Goal: Answer question/provide support: Share knowledge or assist other users

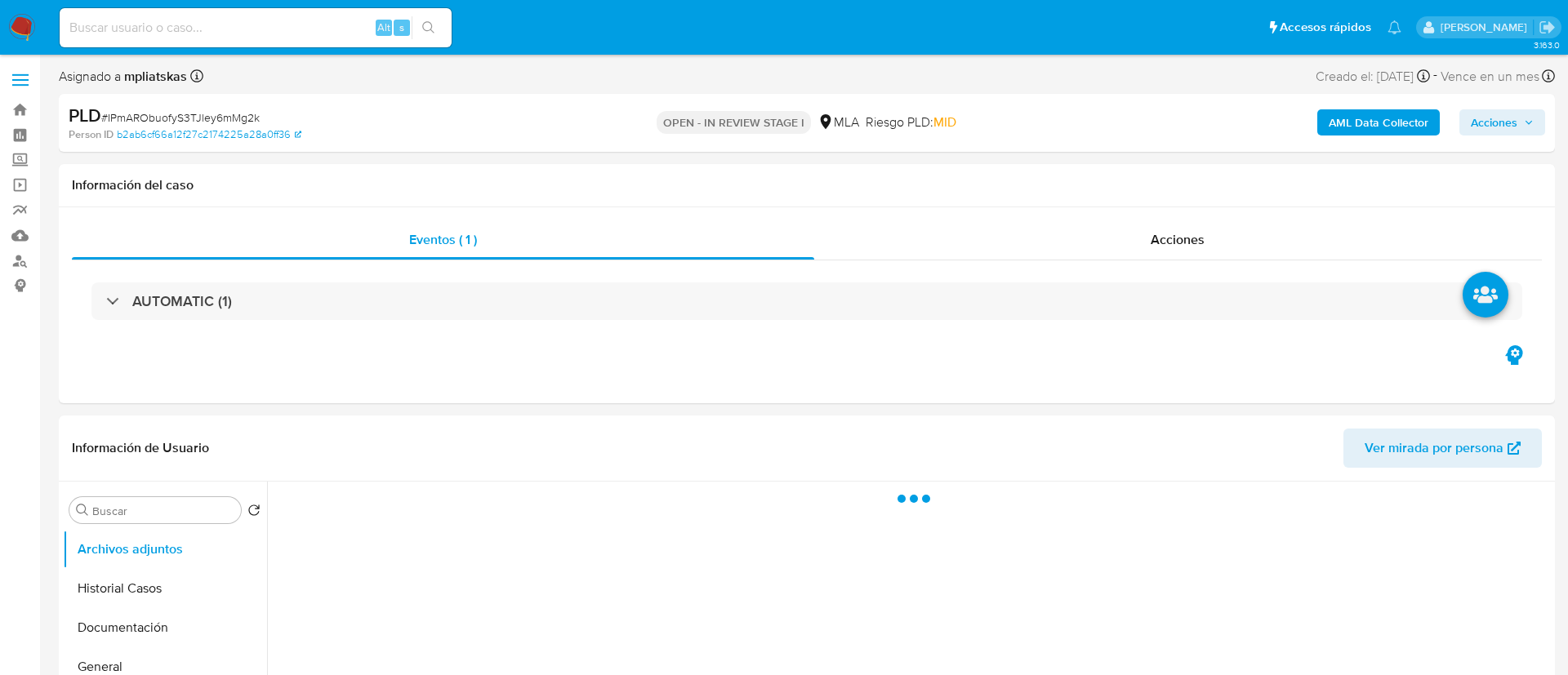
select select "10"
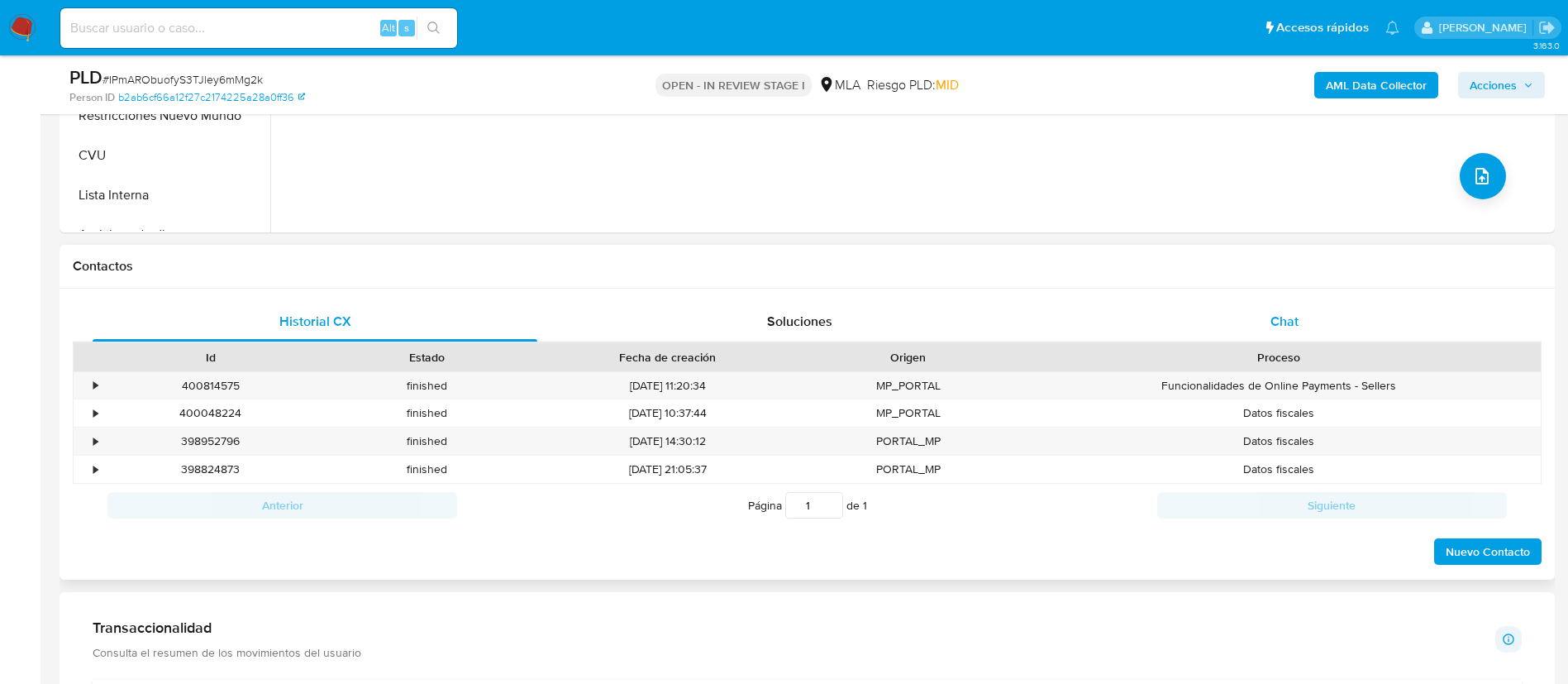
click at [1124, 329] on div "Chat" at bounding box center [1284, 322] width 445 height 40
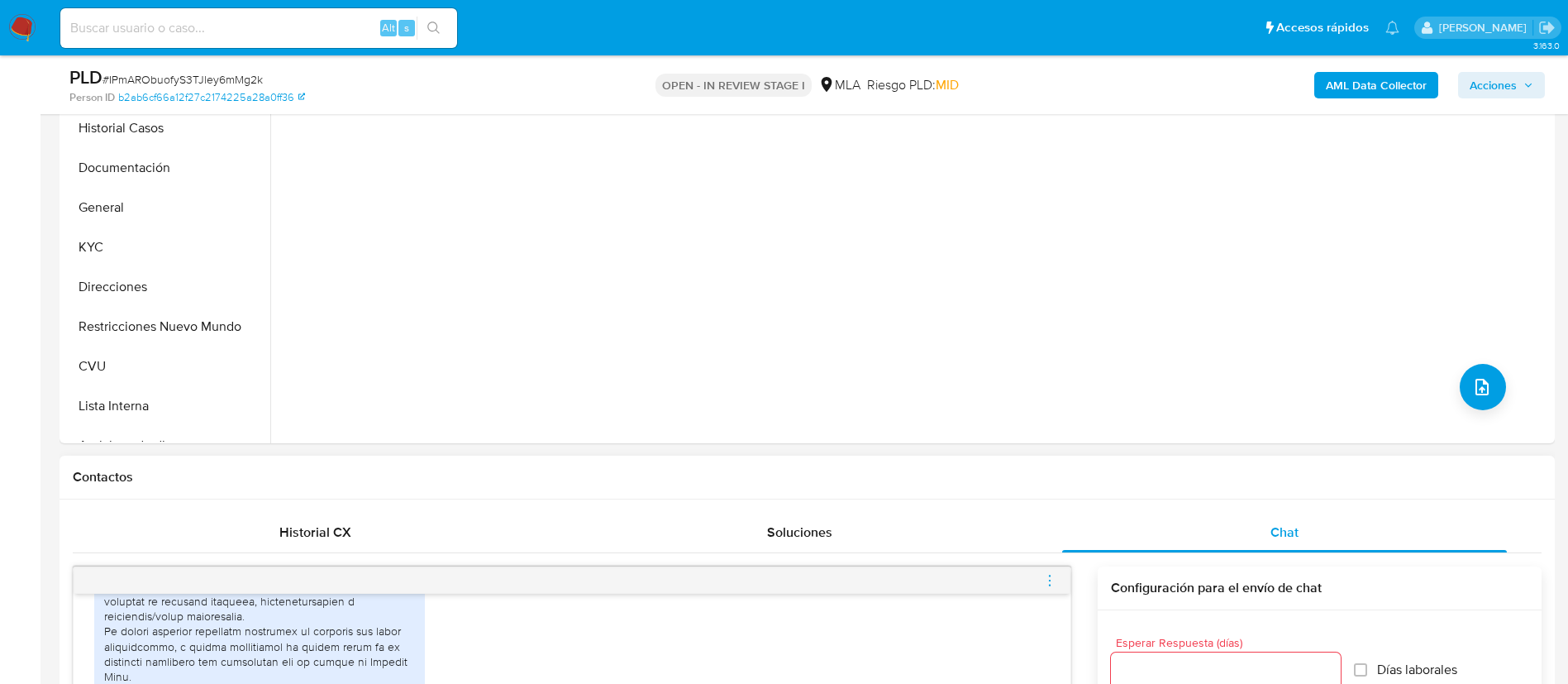
scroll to position [372, 0]
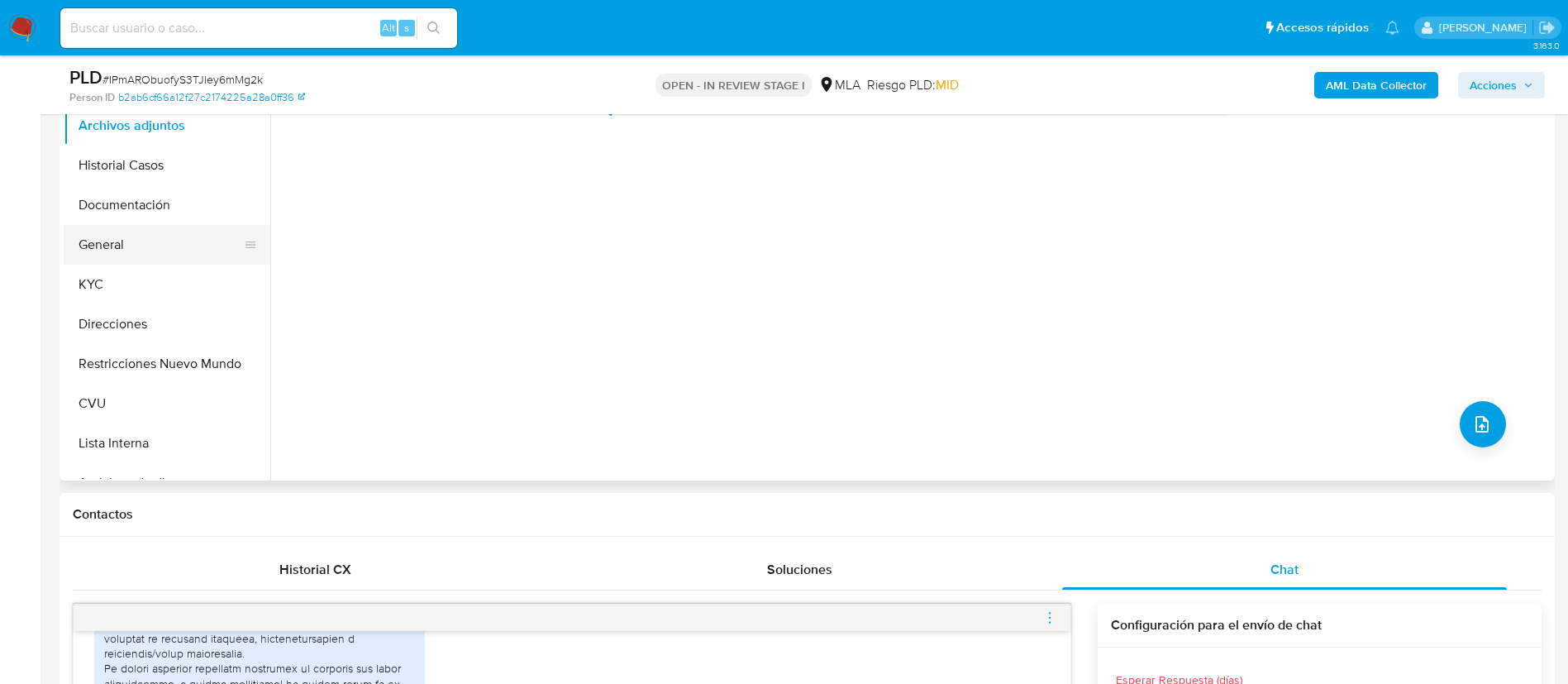
click at [139, 255] on button "General" at bounding box center [160, 245] width 194 height 40
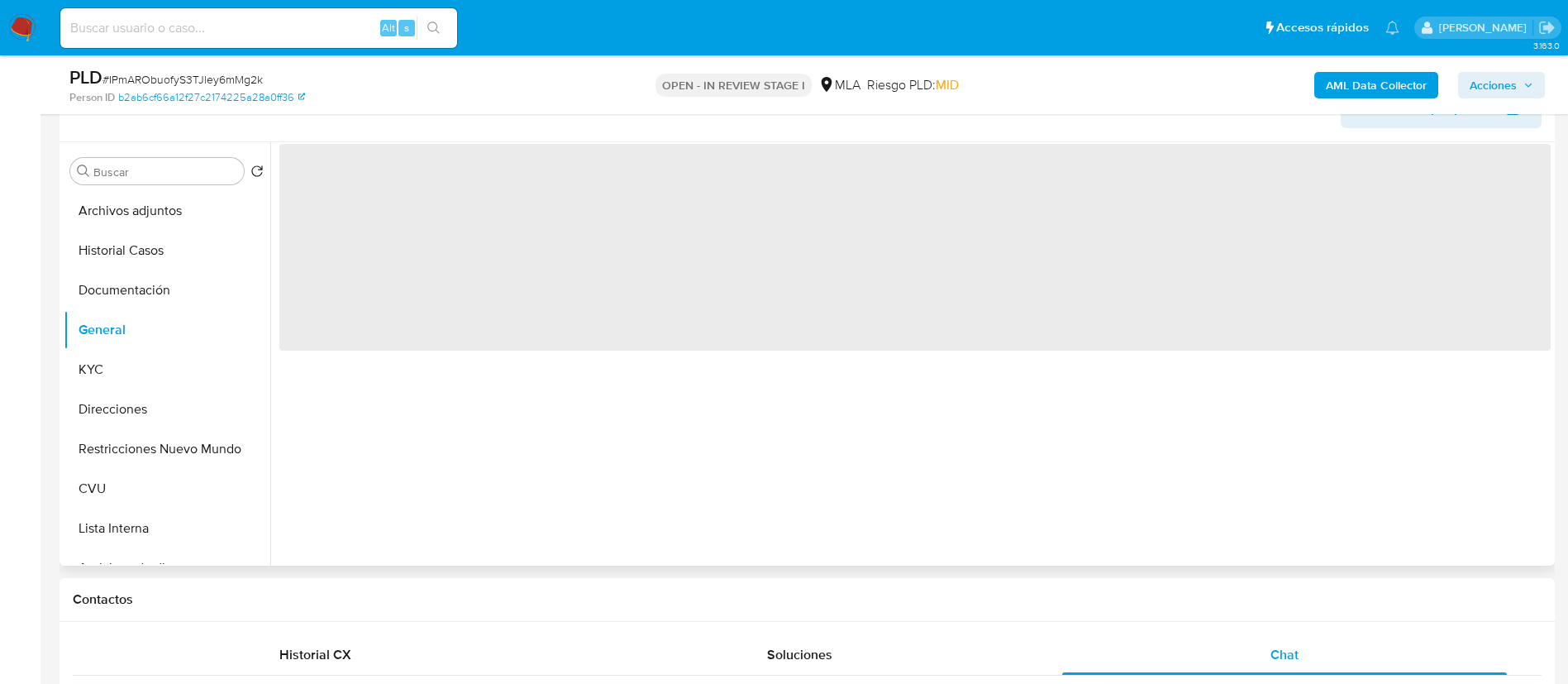
scroll to position [248, 0]
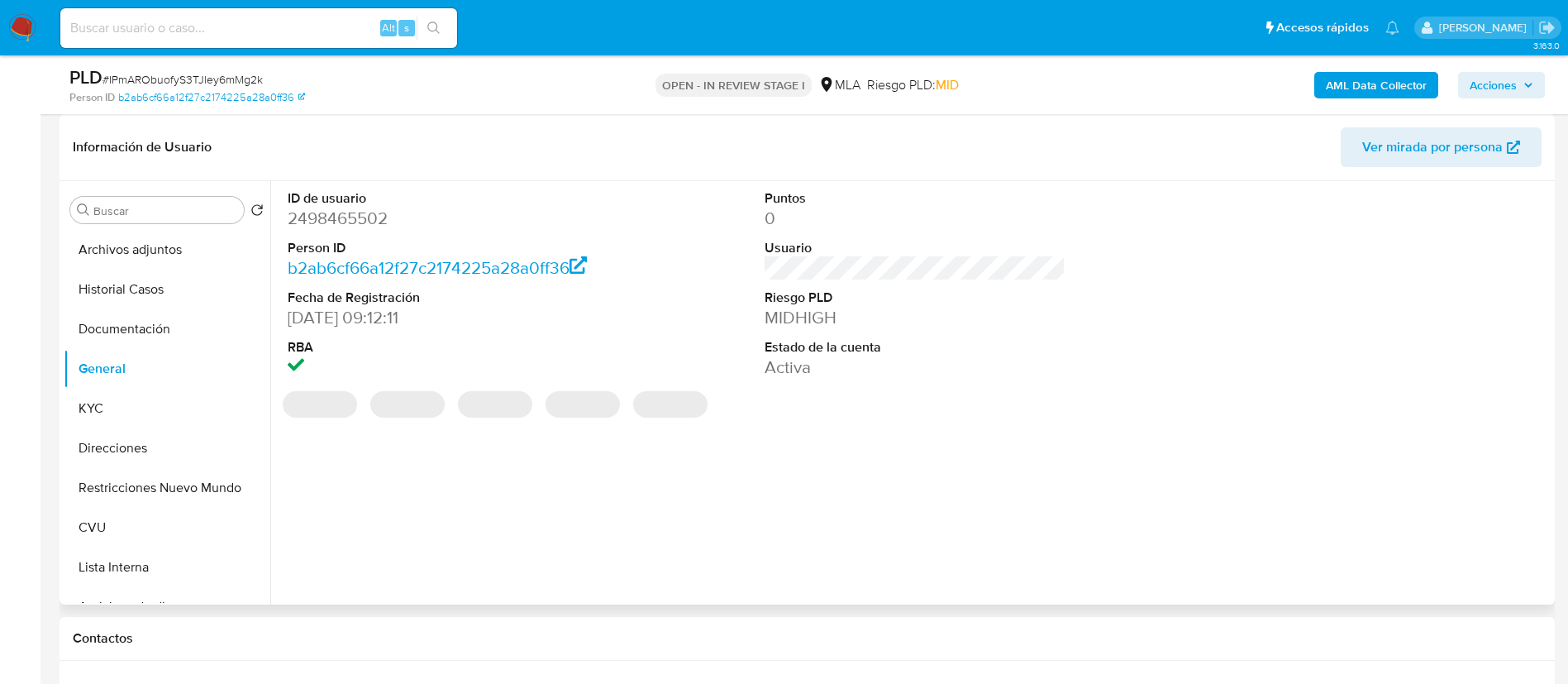
click at [330, 210] on dd "2498465502" at bounding box center [438, 218] width 301 height 24
copy dd "2498465502"
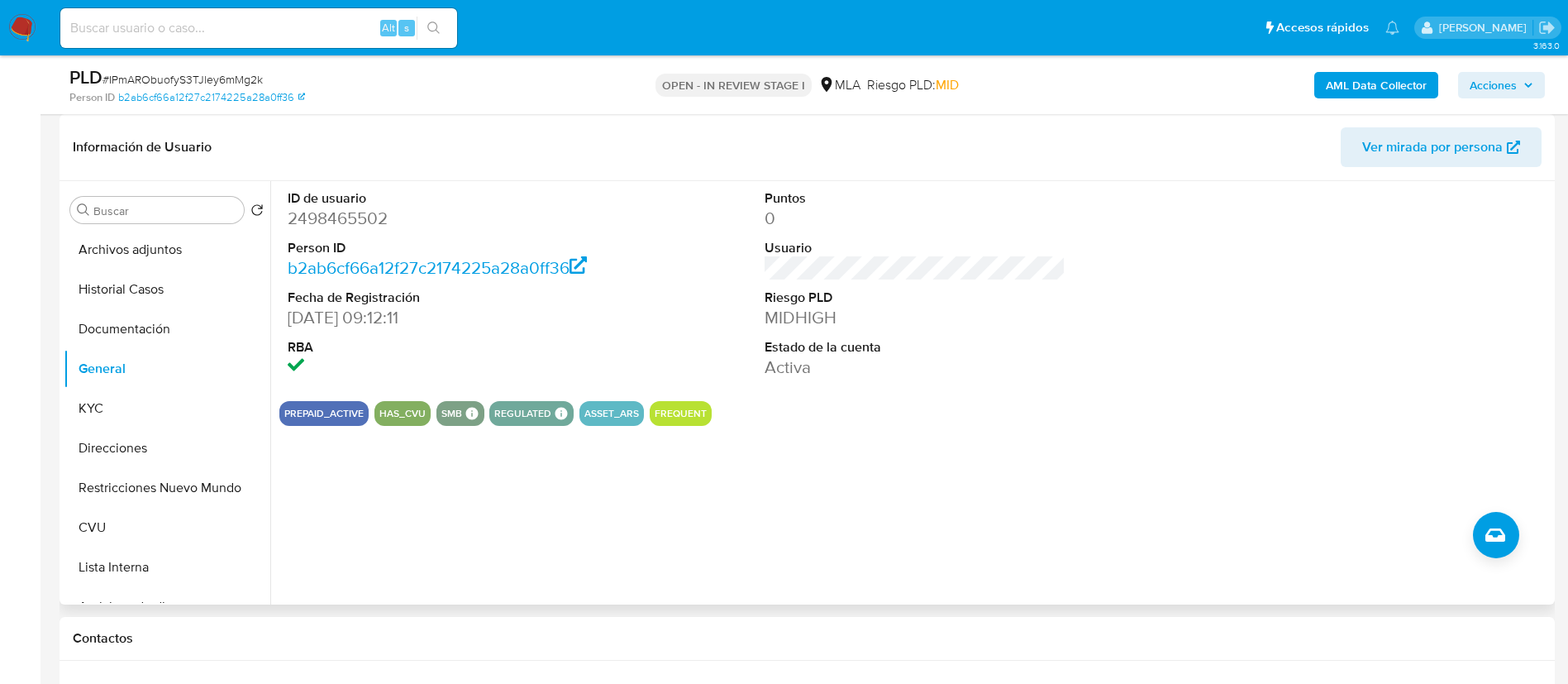
click at [976, 492] on div "ID de usuario 2498465502 Person ID b2ab6cf66a12f27c2174225a28a0ff36 Fecha de Re…" at bounding box center [911, 393] width 1280 height 424
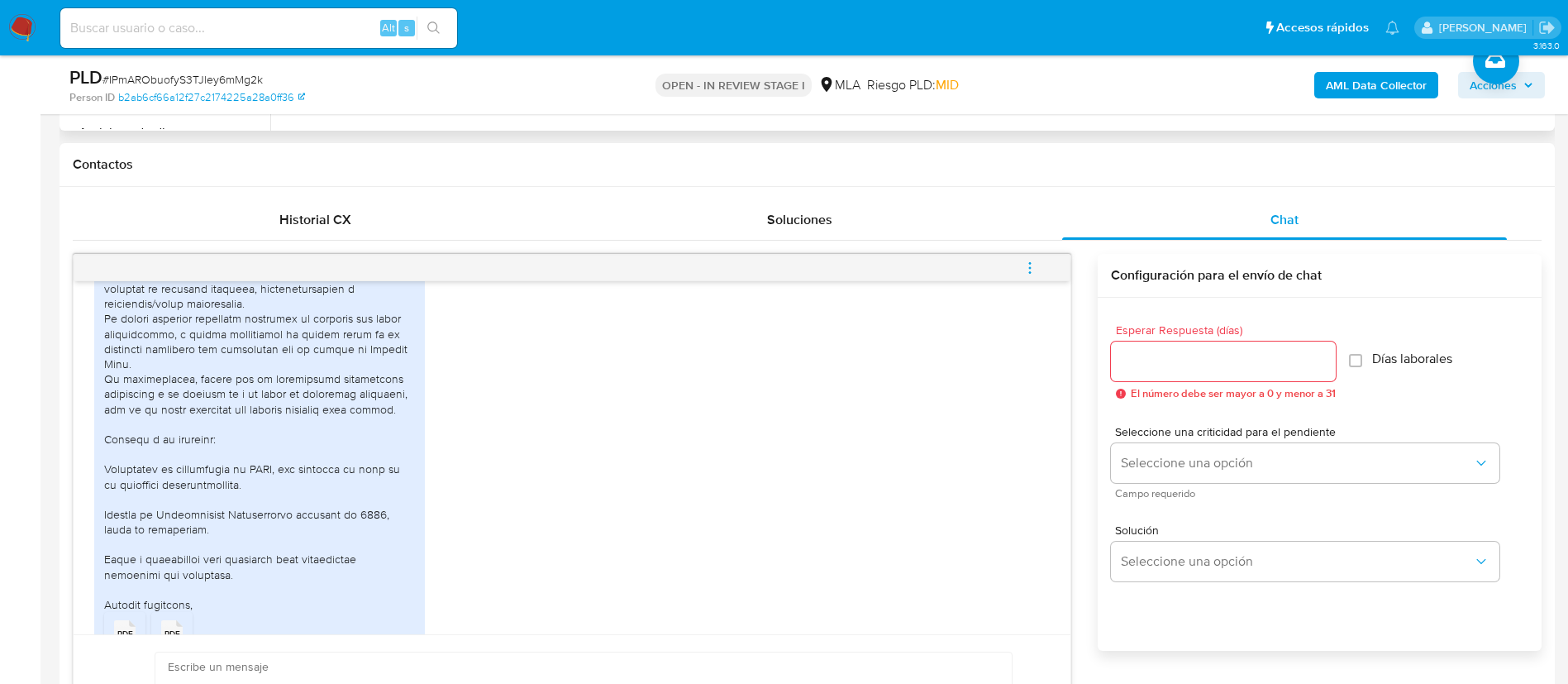
scroll to position [745, 0]
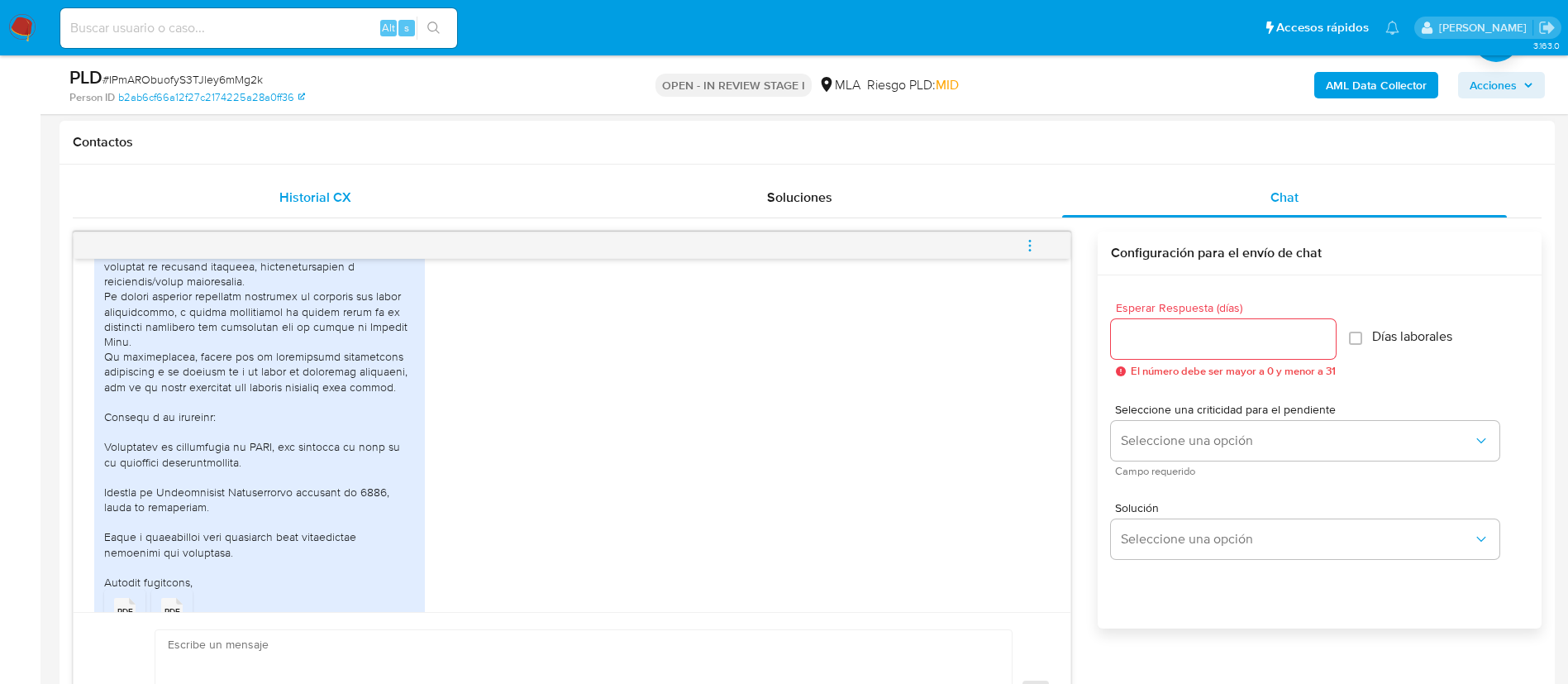
click at [349, 205] on div "Historial CX" at bounding box center [314, 197] width 445 height 40
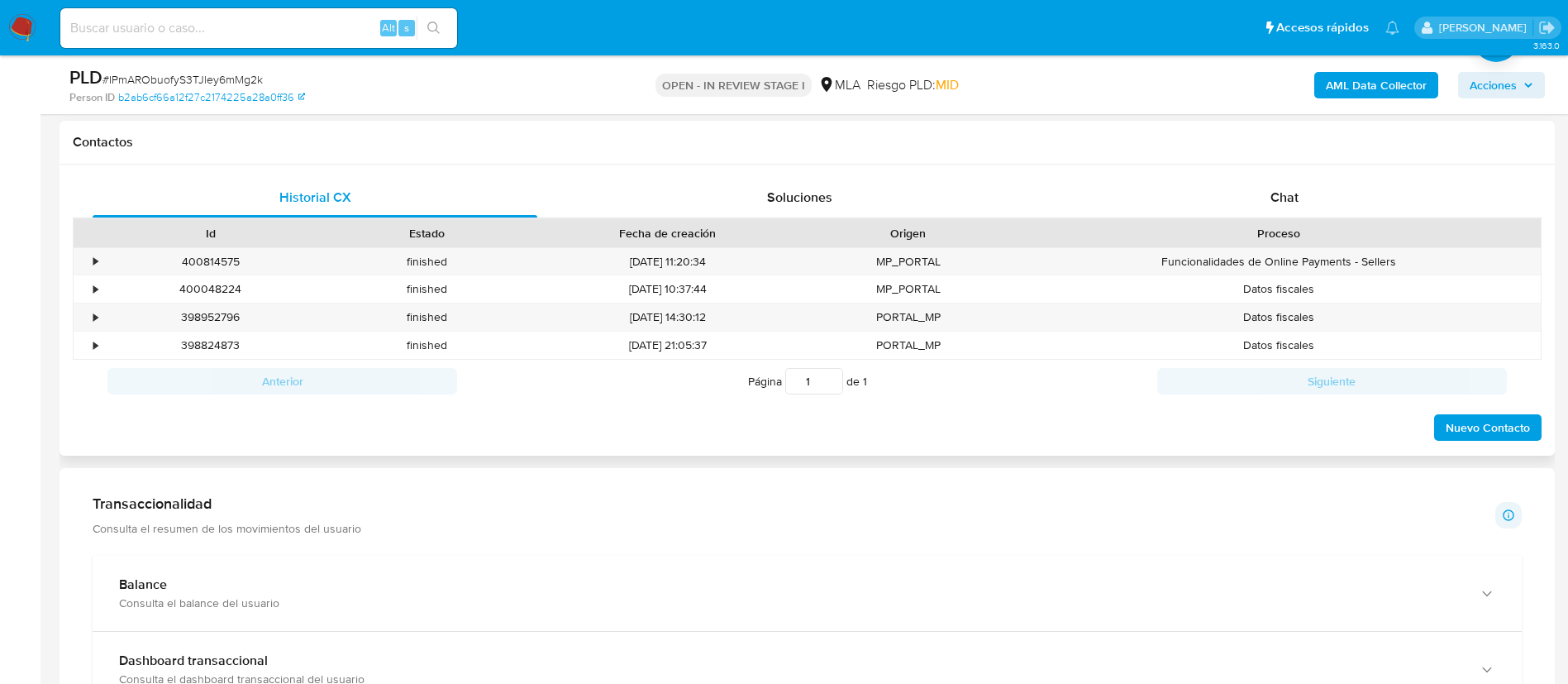
click at [1309, 154] on div "Contactos" at bounding box center [808, 142] width 1496 height 43
click at [1313, 175] on div "Historial CX Soluciones Chat Id Estado Fecha de creación Origen Proceso • 40081…" at bounding box center [808, 311] width 1496 height 292
click at [1311, 192] on div "Chat" at bounding box center [1284, 197] width 445 height 40
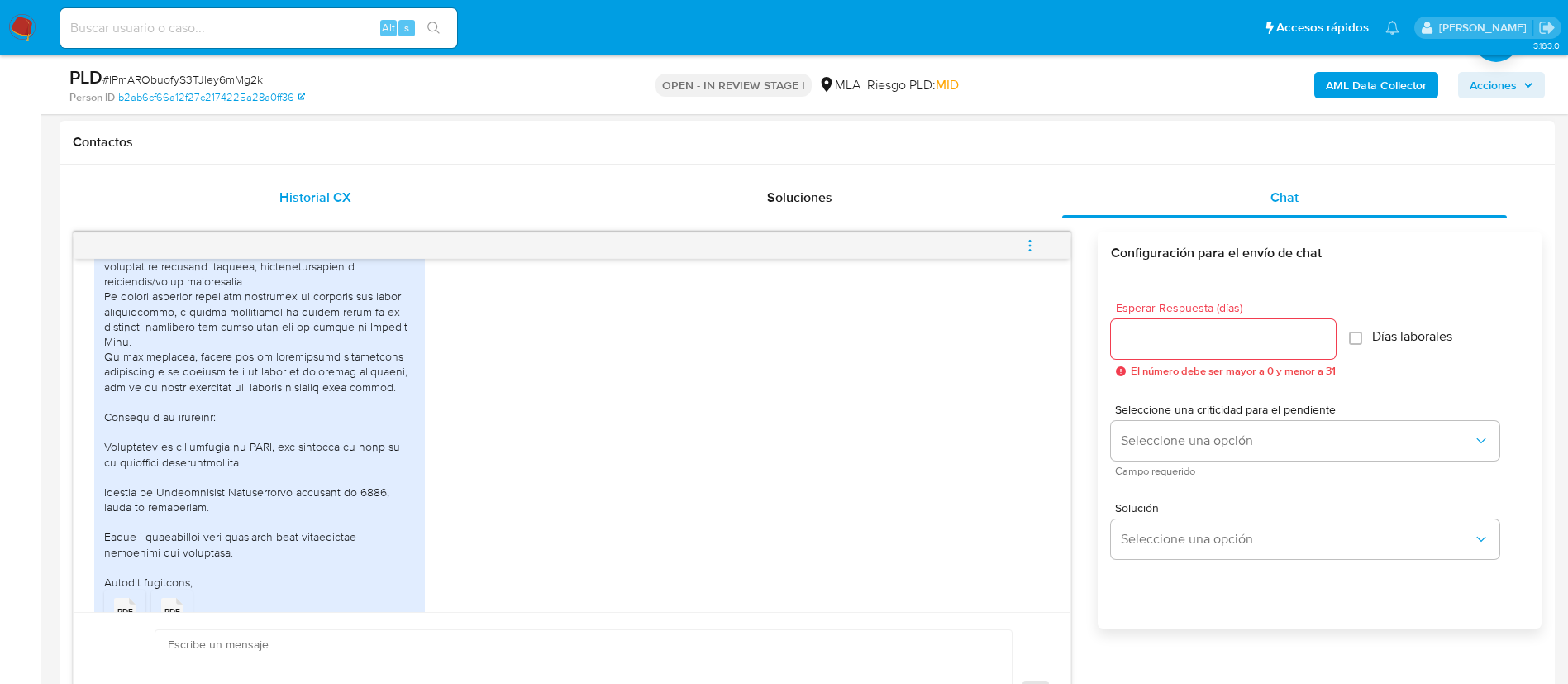
click at [316, 209] on div "Historial CX" at bounding box center [314, 197] width 445 height 40
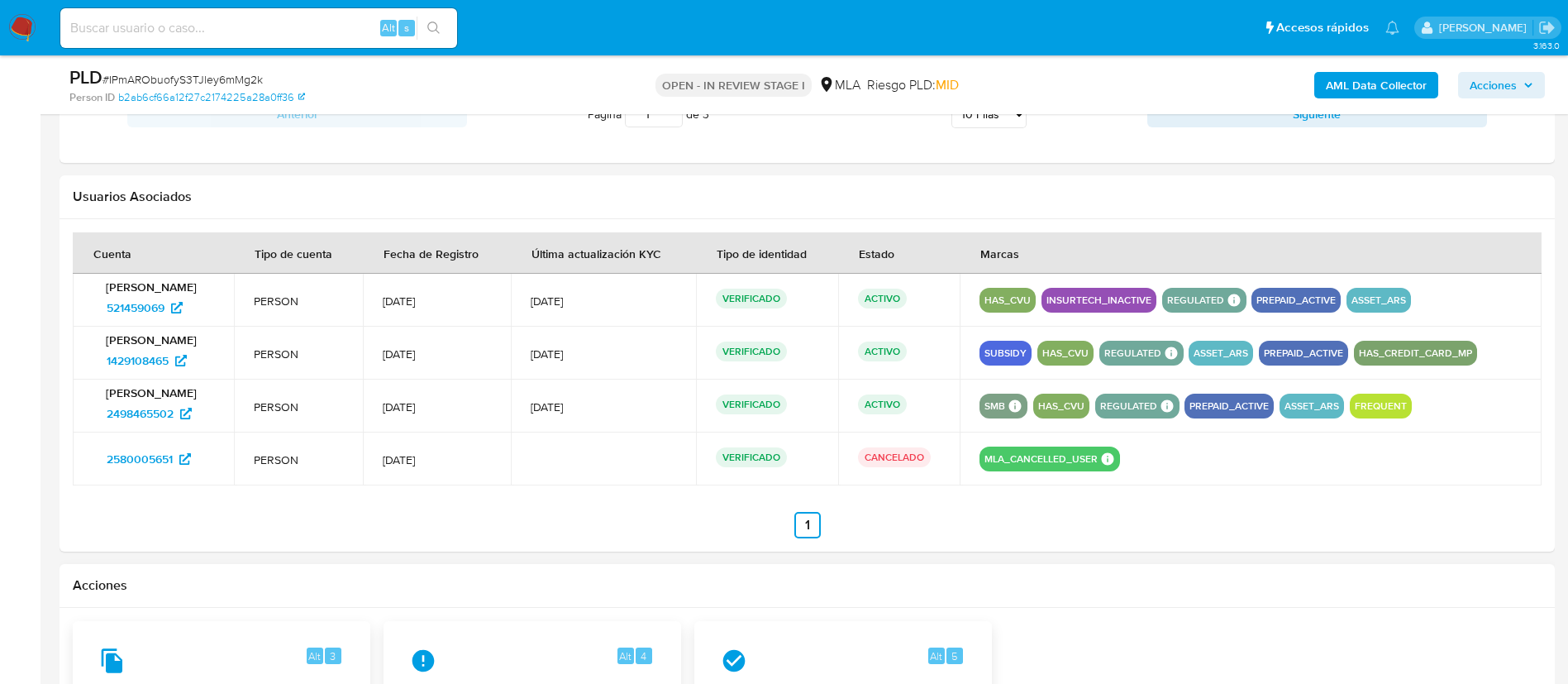
scroll to position [2109, 0]
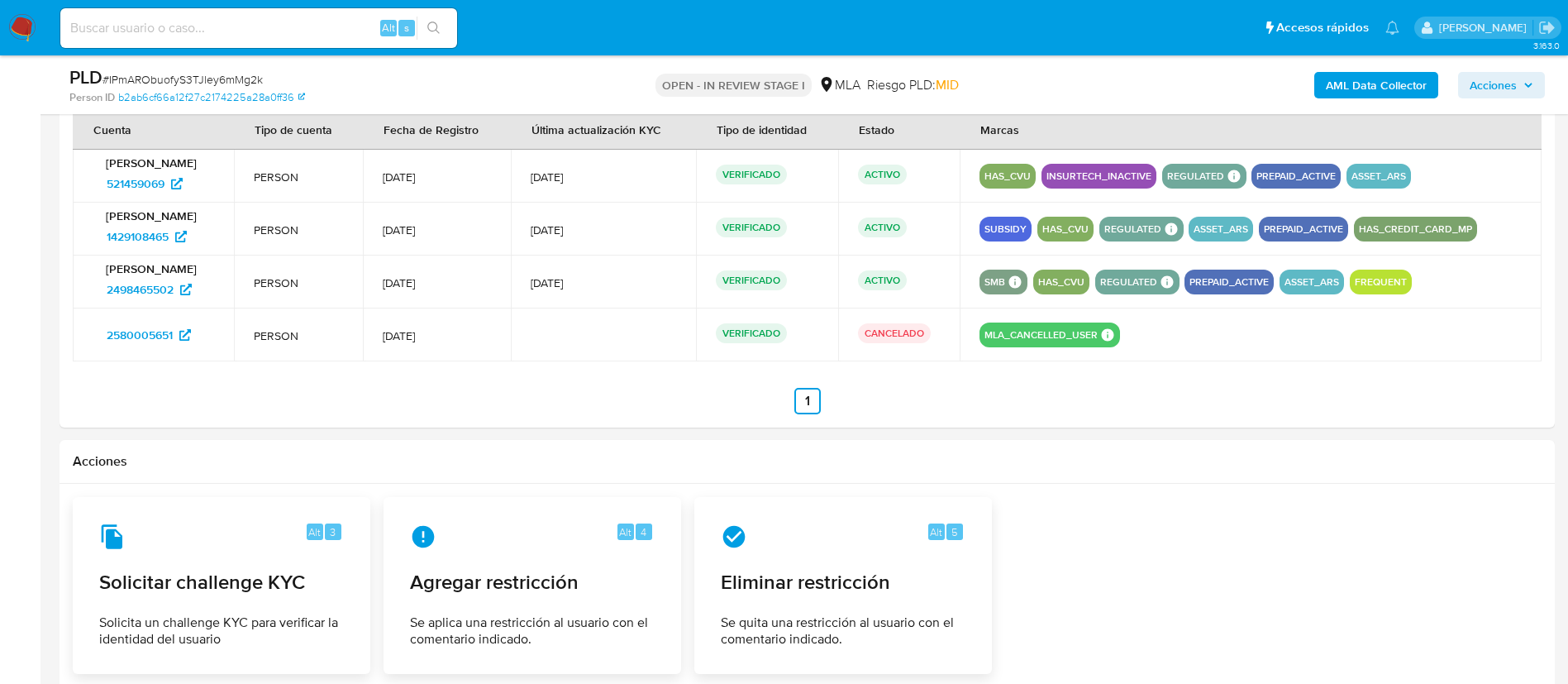
drag, startPoint x: 1567, startPoint y: 563, endPoint x: 1572, endPoint y: 575, distance: 13.0
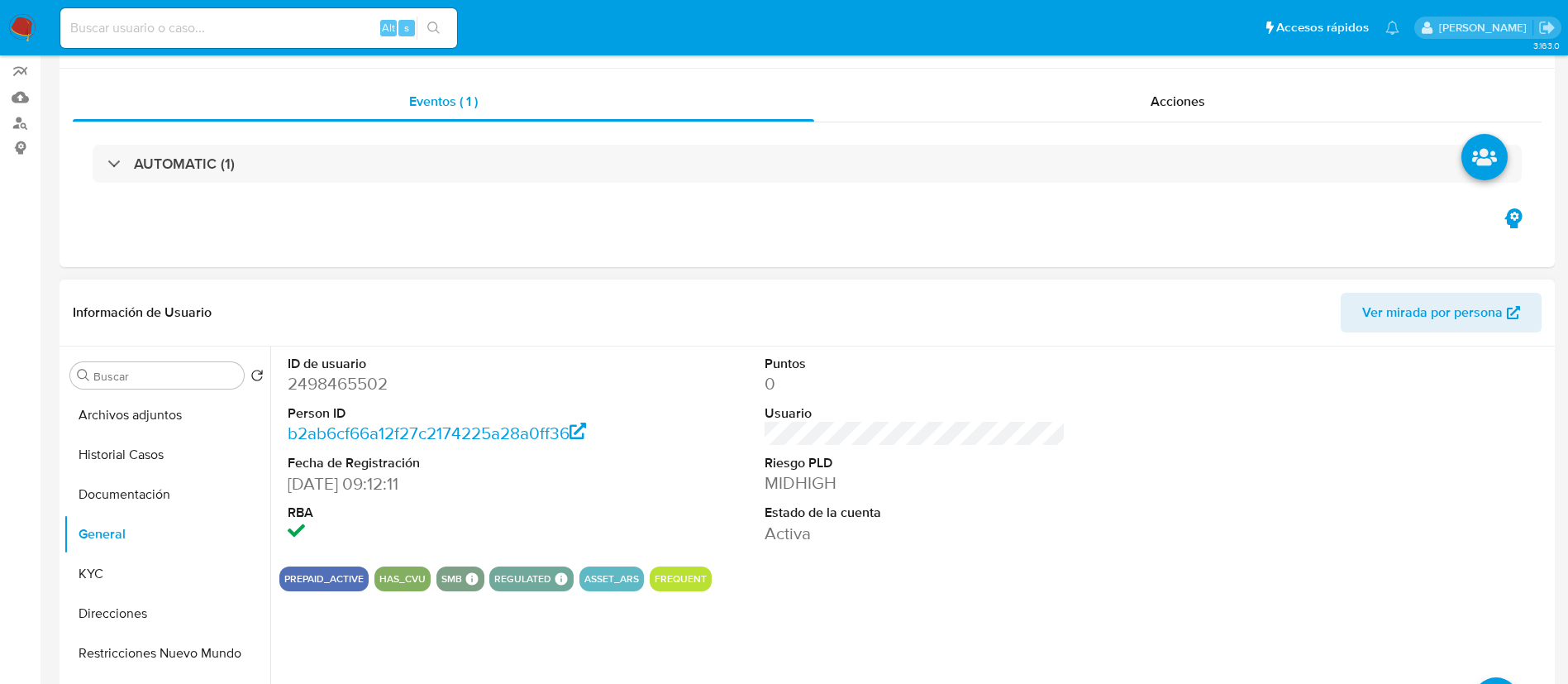
scroll to position [496, 0]
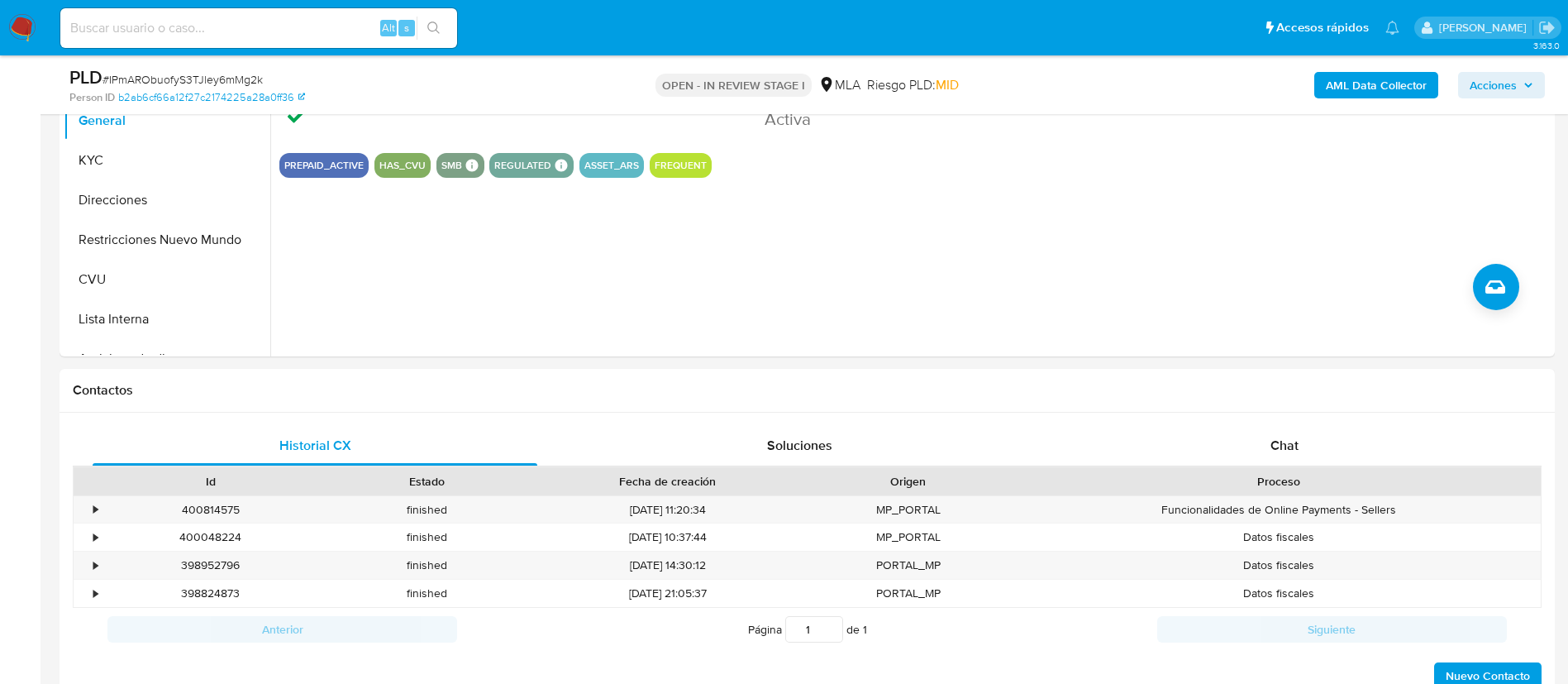
click at [342, 43] on div "Alt s" at bounding box center [259, 28] width 397 height 40
click at [333, 27] on input at bounding box center [259, 28] width 397 height 22
paste input "WtSM5tFQAAUthXGhlc7RYAjS"
type input "WtSM5tFQAAUthXGhlc7RYAjS"
click at [446, 21] on button "search-icon" at bounding box center [433, 28] width 33 height 24
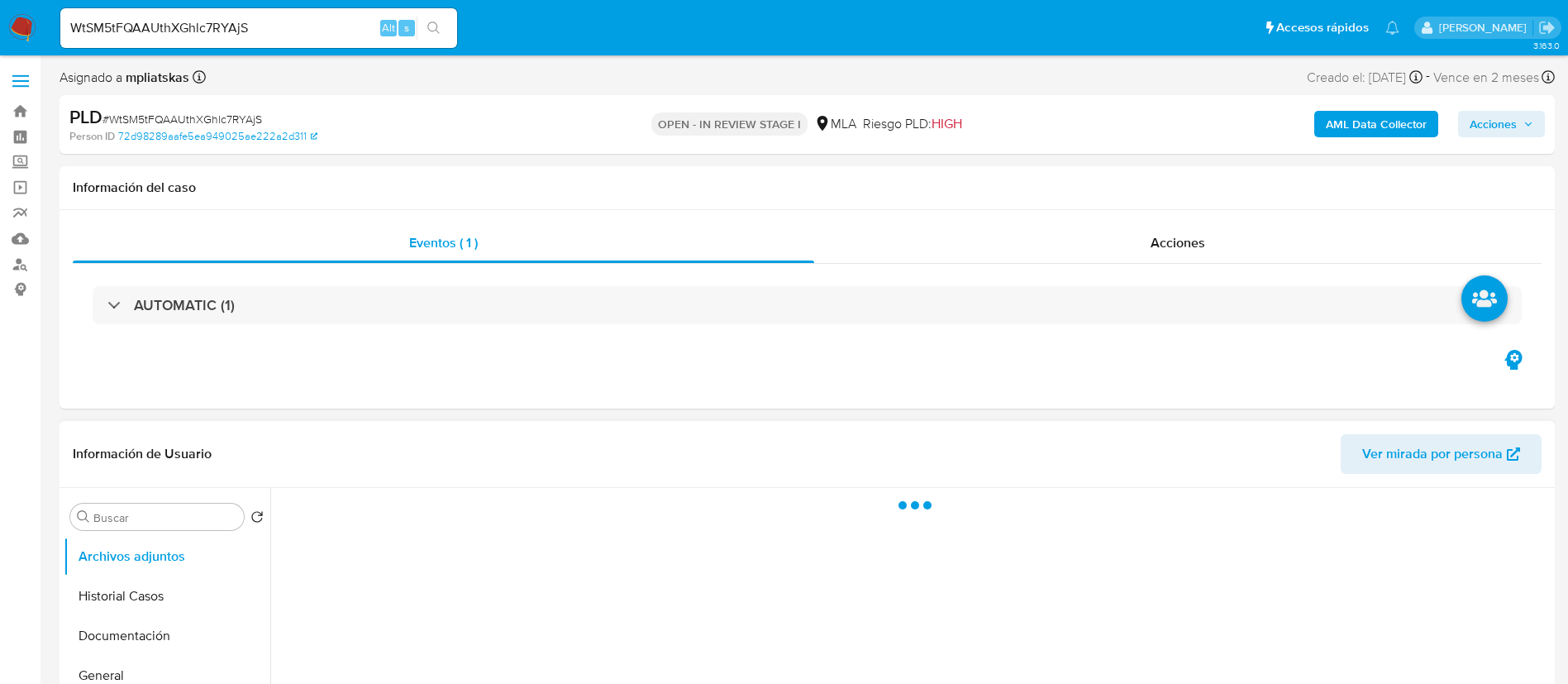
select select "10"
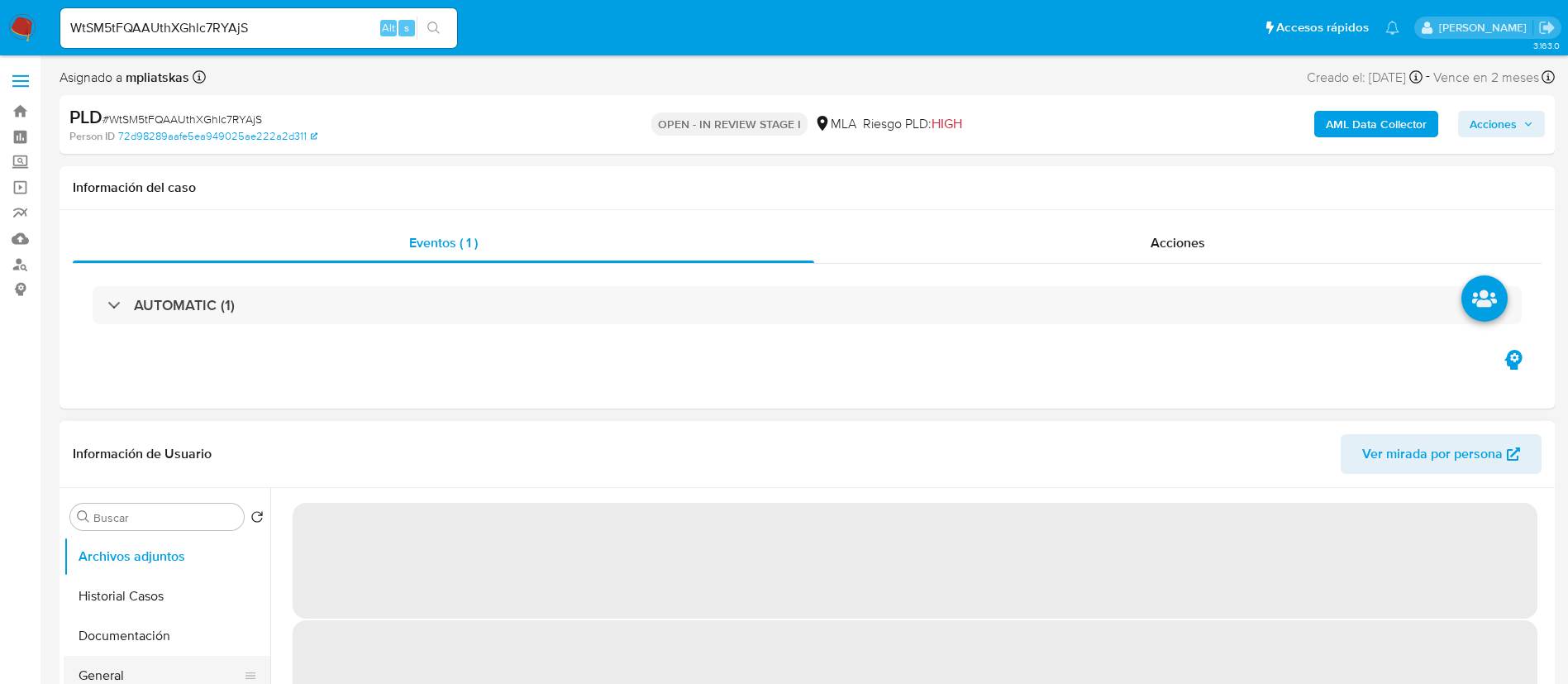
click at [136, 656] on button "General" at bounding box center [160, 676] width 194 height 40
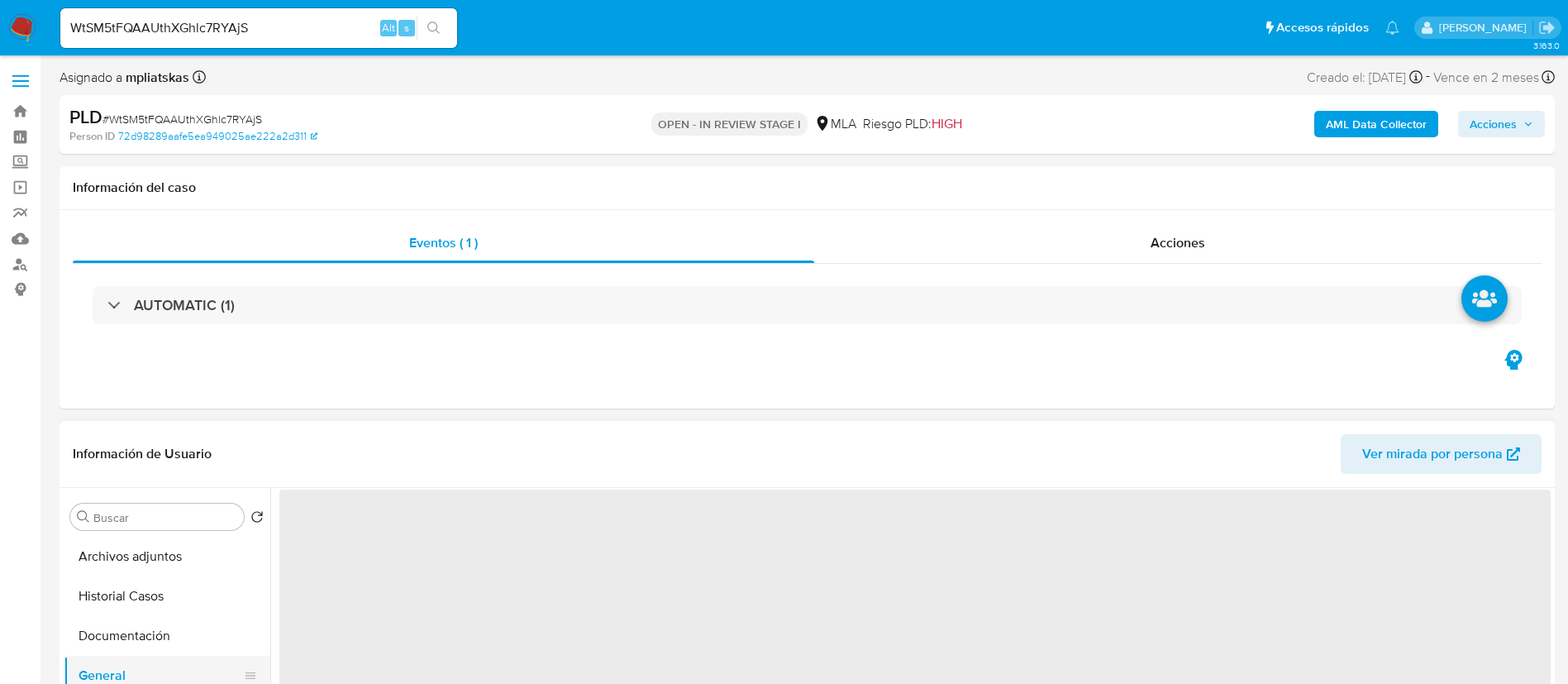
scroll to position [248, 0]
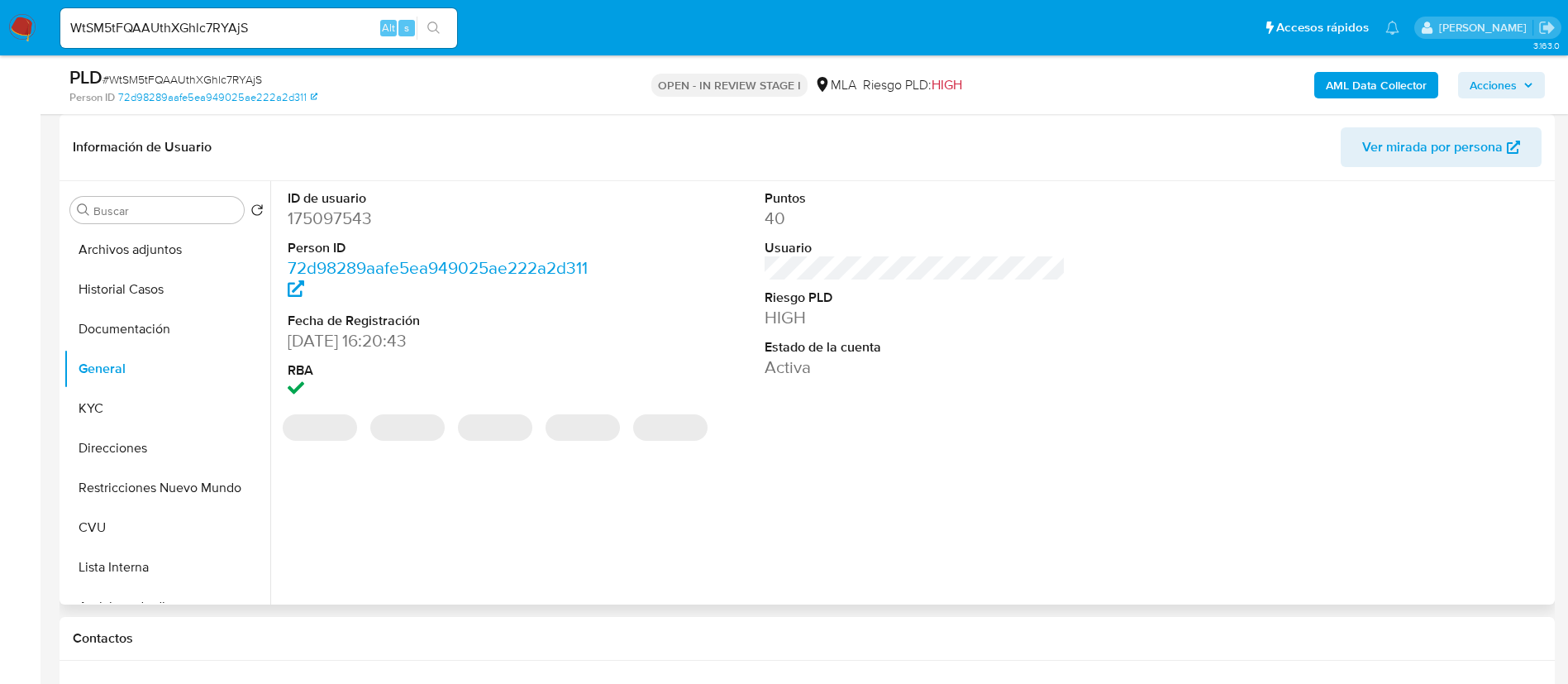
click at [332, 215] on dd "175097543" at bounding box center [438, 218] width 301 height 24
copy dd "175097543"
